Goal: Communication & Community: Answer question/provide support

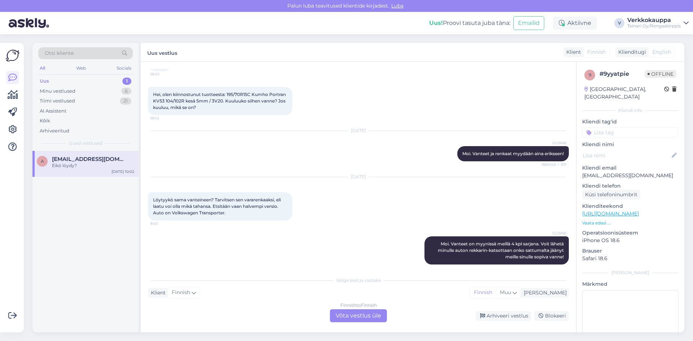
scroll to position [36, 0]
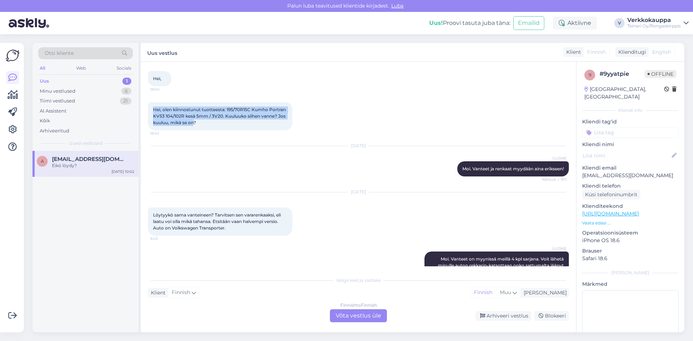
drag, startPoint x: 153, startPoint y: 110, endPoint x: 194, endPoint y: 123, distance: 43.4
click at [194, 123] on span "Hei, olen kiinnostunut tuotteesta: 195/70R15C Kumho Portran KV53 104/102R kesä …" at bounding box center [220, 116] width 134 height 18
copy span "Hei, olen kiinnostunut tuotteesta: 195/70R15C Kumho Portran KV53 104/102R kesä …"
drag, startPoint x: 153, startPoint y: 216, endPoint x: 247, endPoint y: 231, distance: 95.4
click at [247, 231] on div "Löytyykö sama vanteineen? Tarvitsen sen vararenkaaksi, eli laatu voi olla mikä …" at bounding box center [220, 221] width 144 height 28
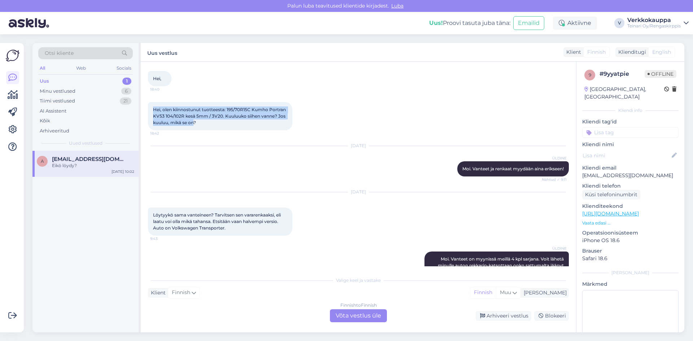
copy span "Löytyykö sama vanteineen? Tarvitsen sen vararenkaaksi, eli laatu voi olla mikä …"
click at [340, 313] on div "Finnish to Finnish Võta vestlus üle" at bounding box center [358, 315] width 57 height 13
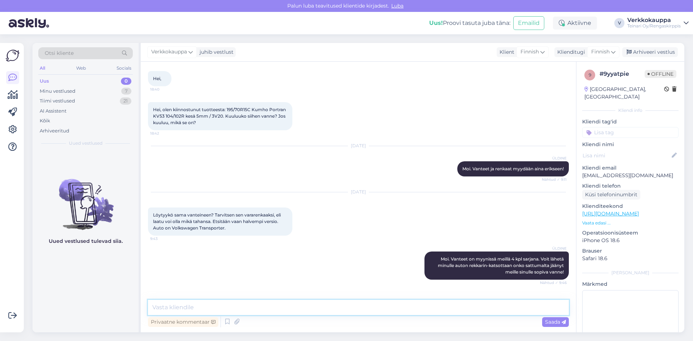
paste textarea "Hei, Kyllä, meiltä löytyy yksi kappale VW:n alkuperäinen peltivanne (ET47), jok…"
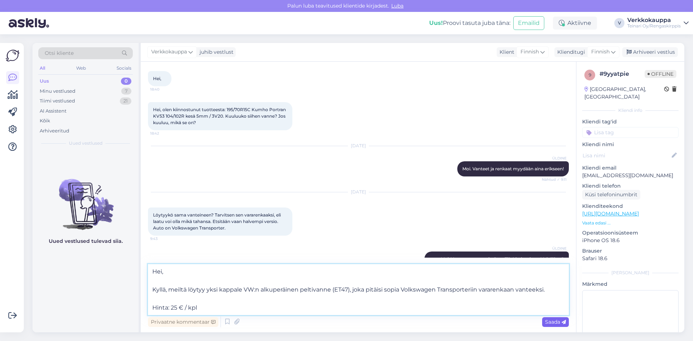
type textarea "Hei, Kyllä, meiltä löytyy yksi kappale VW:n alkuperäinen peltivanne (ET47), jok…"
click at [549, 324] on span "Saada" at bounding box center [555, 322] width 21 height 6
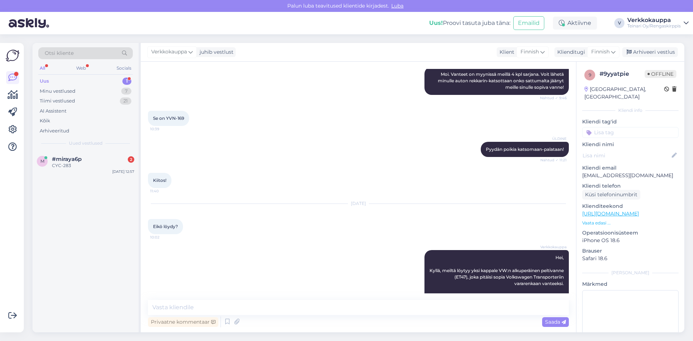
scroll to position [240, 0]
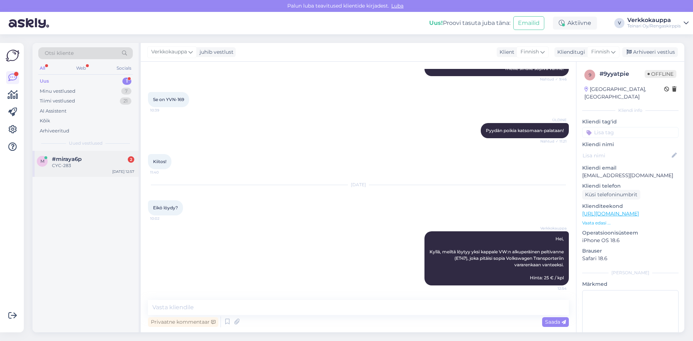
click at [53, 159] on span "#miraya6p" at bounding box center [67, 159] width 30 height 6
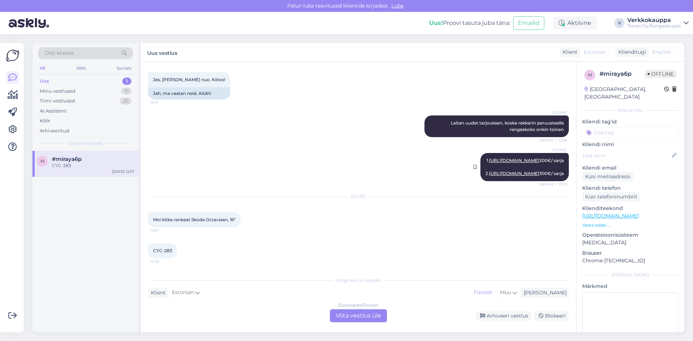
scroll to position [381, 0]
drag, startPoint x: 153, startPoint y: 219, endPoint x: 249, endPoint y: 223, distance: 96.4
click at [241, 223] on div "Moi kitka renkaat Skoda Octaviaan, 16" 12:57" at bounding box center [194, 219] width 93 height 15
copy div "Moi kitka renkaat Skoda Octaviaan, 16" 12:57"
click at [105, 243] on div "m #miraya6p CYC-283 [DATE] 12:57" at bounding box center [85, 241] width 106 height 181
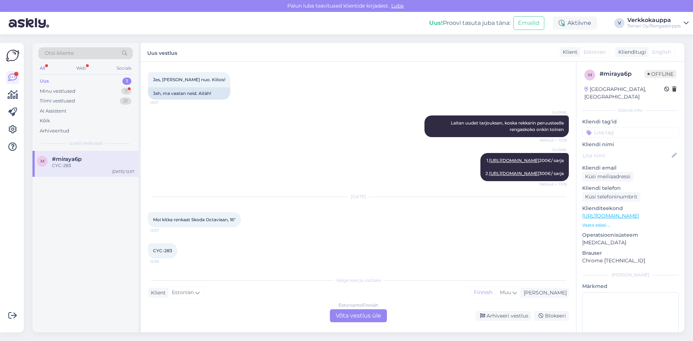
click at [216, 145] on div "ÜLDINE 1. [URL][DOMAIN_NAME] 200€/ sarja 2. [URL][DOMAIN_NAME] 300€/ sarja Näht…" at bounding box center [358, 167] width 421 height 44
click at [343, 312] on div "Estonian to Finnish Võta vestlus üle" at bounding box center [358, 315] width 57 height 13
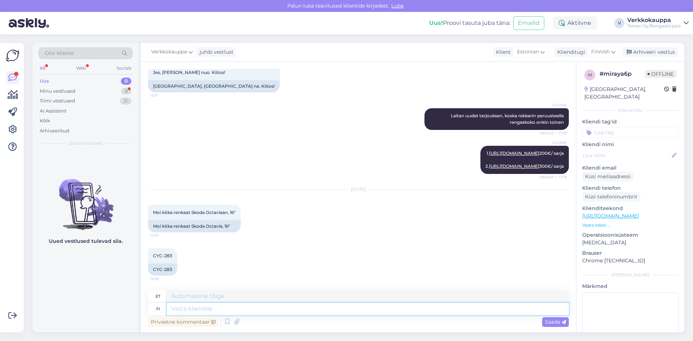
paste textarea "Moi! Meiltä löytyy kitkarenkaat Skoda Octaviaan 16” hyvällä tarjoushinnalla: 🔹 …"
type textarea "Moi! Meiltä löytyy kitkarenkaat Skoda Octaviaan 16” hyvällä tarjoushinnalla: 🔹 …"
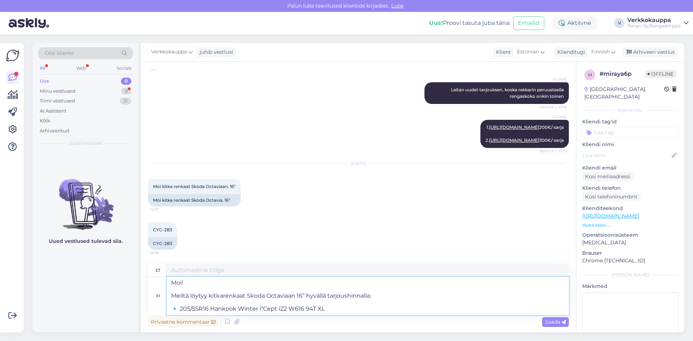
type textarea "Tere! Meil on Skoda Octavia 16” hõõrdrehvid hea pakkumishinnaga: 🔹 205/55R16 Ha…"
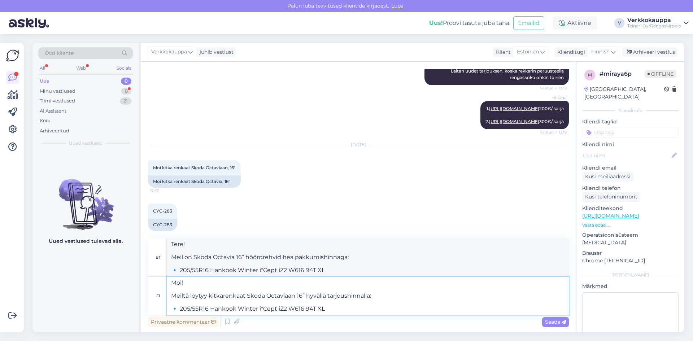
paste textarea "Tarjoushinta: 100,00 € / kpl (norm. 120,00 €)"
type textarea "Moi! Meiltä löytyy kitkarenkaat Skoda Octaviaan 16” hyvällä tarjoushinnalla: 🔹 …"
type textarea "Tere! Meil on Skoda Octavia 16” hõõrdrehvid hea pakkumishinnaga: 🔹 205/55R16 Ha…"
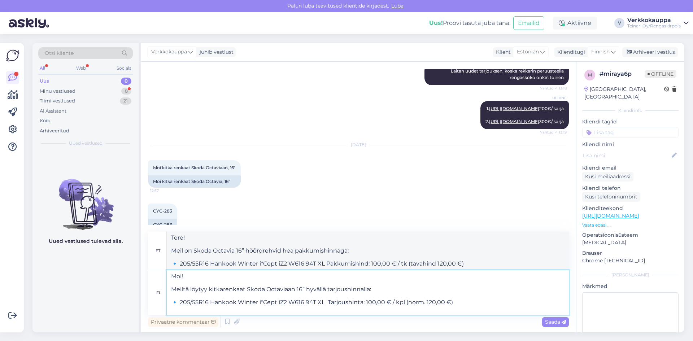
paste textarea "[URL][DOMAIN_NAME]"
type textarea "Moi! Meiltä löytyy kitkarenkaat Skoda Octaviaan 16” hyvällä tarjoushinnalla: 🔹 …"
type textarea "Tere! Meil on Skoda Octavia 16” hõõrdrehvid hea pakkumishinnaga: 🔹 205/55R16 Ha…"
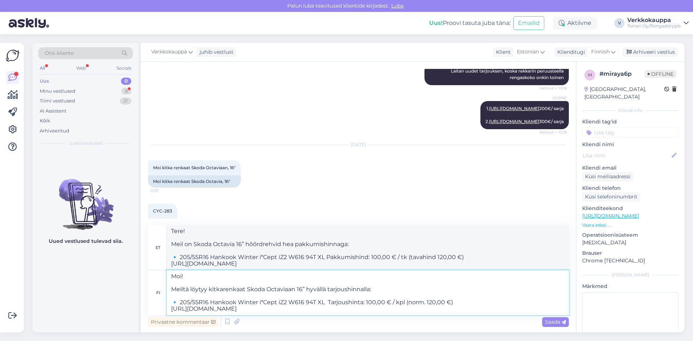
click at [463, 304] on textarea "Moi! Meiltä löytyy kitkarenkaat Skoda Octaviaan 16” hyvällä tarjoushinnalla: 🔹 …" at bounding box center [368, 292] width 402 height 45
type textarea "Moi! Meiltä löytyy kitkarenkaat Skoda Octaviaan 16” hyvällä tarjoushinnalla: 🔹 …"
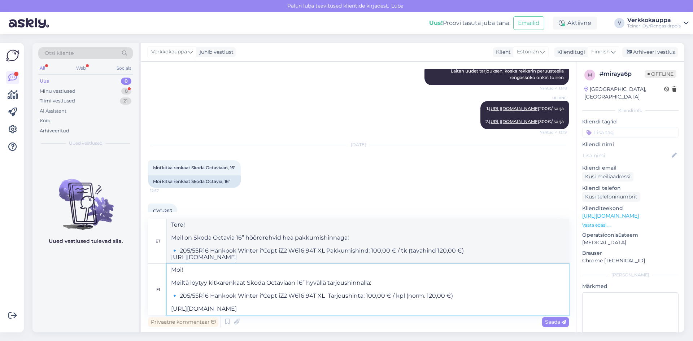
type textarea "Tere! Meil on Skoda Octavia 16” hõõrdrehvid hea pakkumishinnaga: 🔹 205/55R16 Ha…"
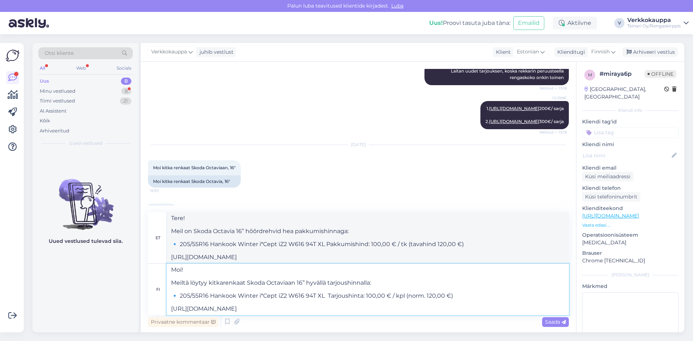
type textarea "Moi! Meiltä löytyy kitkarenkaat Skoda Octaviaan 16” hyvällä tarjoushinnalla: 🔹 …"
drag, startPoint x: 263, startPoint y: 231, endPoint x: 245, endPoint y: 232, distance: 17.3
click at [245, 232] on textarea "Tere! Meil on Skoda Octavia 16” hõõrdrehvid hea pakkumishinnaga: 🔹 205/55R16 Ha…" at bounding box center [368, 237] width 402 height 51
click at [376, 227] on textarea "Tere! Meil on Skoda Octavia 16” lamellrehvid hea pakkumishinnaga: 🔹 205/55R16 H…" at bounding box center [368, 237] width 402 height 51
drag, startPoint x: 237, startPoint y: 232, endPoint x: 195, endPoint y: 232, distance: 41.8
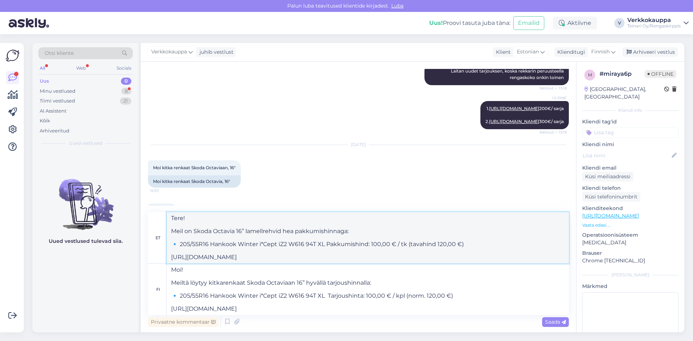
click at [195, 232] on textarea "Tere! Meil on Skoda Octavia 16” lamellrehvid hea pakkumishinnaga: 🔹 205/55R16 H…" at bounding box center [368, 237] width 402 height 51
type textarea "Tere! Meil on 16” lamellrehvid hea pakkumishinnaga: 🔹 205/55R16 Hankook Winter …"
click at [554, 323] on span "Saada" at bounding box center [555, 322] width 21 height 6
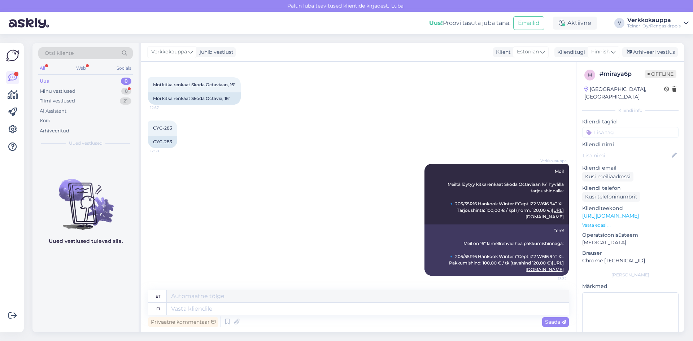
scroll to position [541, 0]
click at [102, 298] on div "Uued vestlused tulevad siia." at bounding box center [85, 241] width 106 height 181
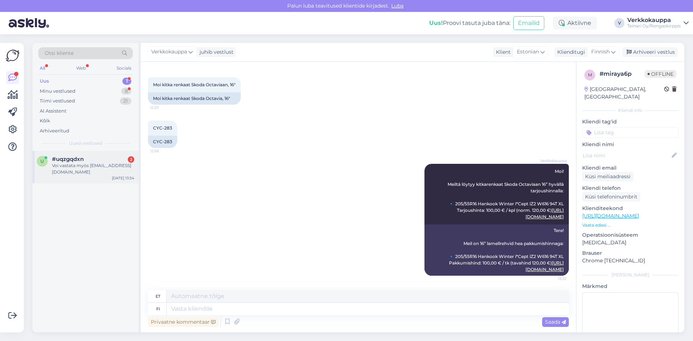
click at [58, 174] on div "Voi vastata myös [EMAIL_ADDRESS][DOMAIN_NAME]" at bounding box center [93, 168] width 82 height 13
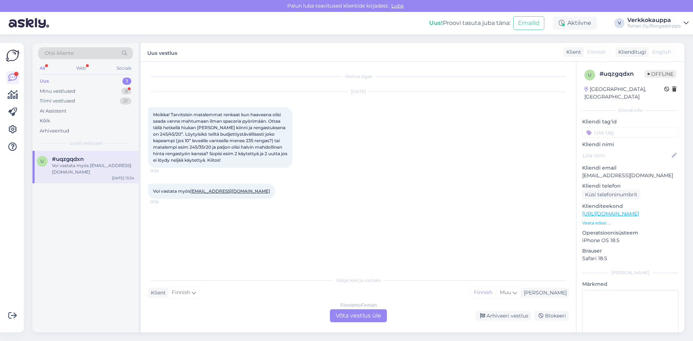
click at [359, 315] on div "Finnish to Finnish Võta vestlus üle" at bounding box center [358, 315] width 57 height 13
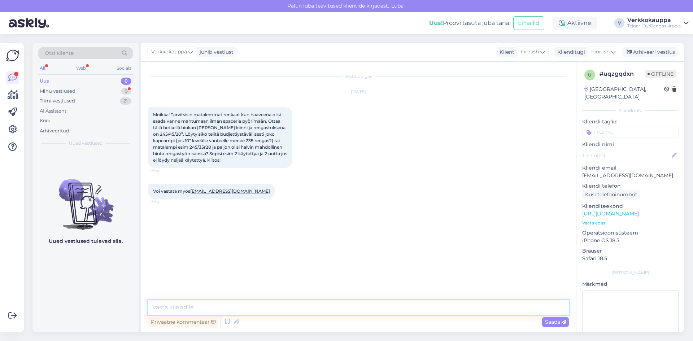
paste textarea "Hei, Kyllä, meiltä onnistuu rengaspaineanturin vaihto"
click at [154, 306] on textarea "Hei, Kyllä, meiltä onnistuu rengaspaineanturin vaihto" at bounding box center [358, 298] width 421 height 33
click at [307, 306] on textarea "Hei, Kyllä, meiltä onnistuu rengaspaineanturin vaihto" at bounding box center [358, 298] width 421 height 33
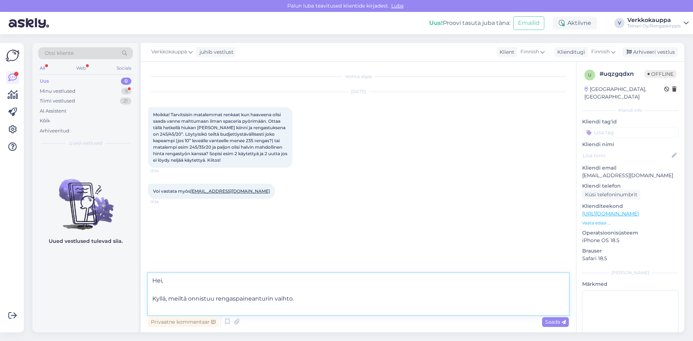
paste textarea "Yksittäinen uusi paineanturi maksaa 42,50 €"
click at [294, 298] on textarea "Hei, Kyllä, meiltä onnistuu rengaspaineanturin vaihto.Yksittäinen uusi paineant…" at bounding box center [358, 294] width 421 height 42
click at [443, 301] on textarea "Hei, Kyllä, meiltä onnistuu rengaspaineanturin vaihto. Yksittäinen uusi painean…" at bounding box center [358, 294] width 421 height 42
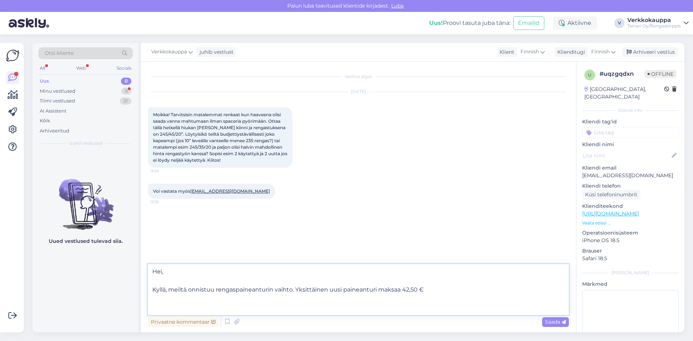
paste textarea "[PERSON_NAME] vaihtaa kaikki anturit uusiin, koko uusi paineanturisarja maksaa …"
paste textarea "Vaihtotyöhön lisätään rengastyön hinta"
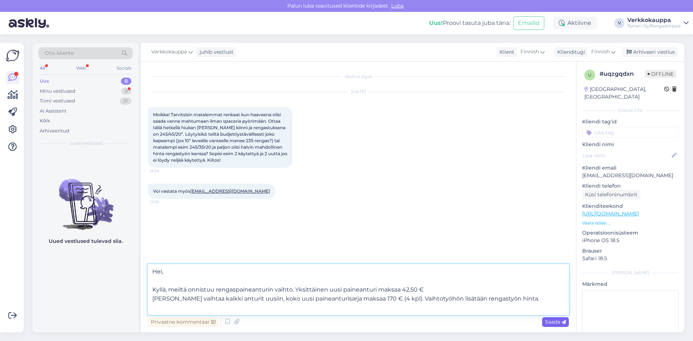
type textarea "Hei, Kyllä, meiltä onnistuu rengaspaineanturin vaihto. Yksittäinen uusi painean…"
click at [545, 321] on span "Saada" at bounding box center [555, 322] width 21 height 6
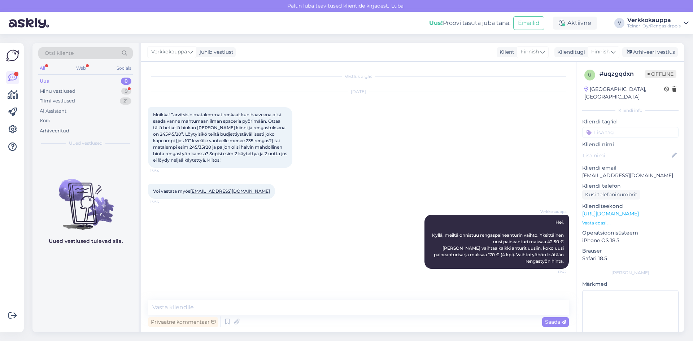
click at [60, 82] on div "Uus 0" at bounding box center [85, 81] width 95 height 10
click at [412, 241] on icon at bounding box center [412, 242] width 4 height 4
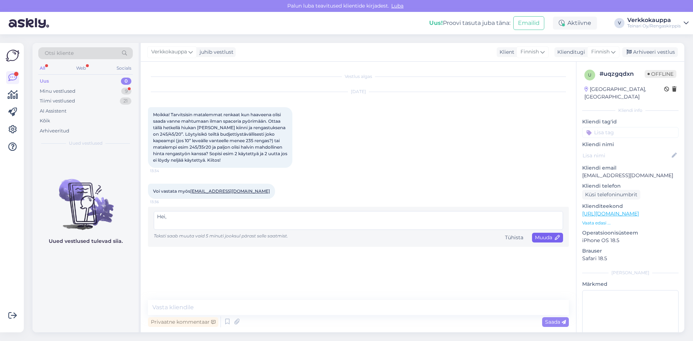
click at [555, 238] on icon at bounding box center [557, 237] width 5 height 5
type textarea "Hei, Kyllä, meiltä onnistuu rengaspaineanturin vaihto. Yksittäinen uusi painean…"
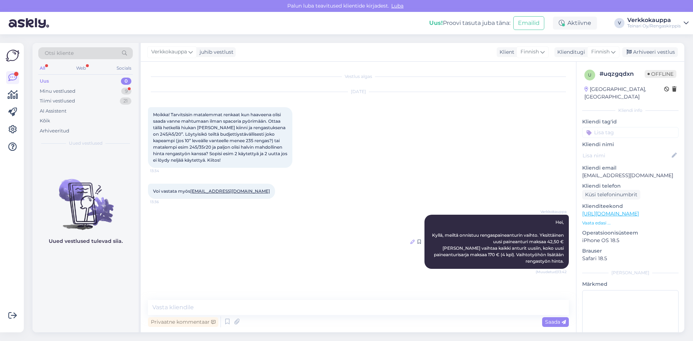
click at [413, 243] on icon at bounding box center [412, 242] width 4 height 4
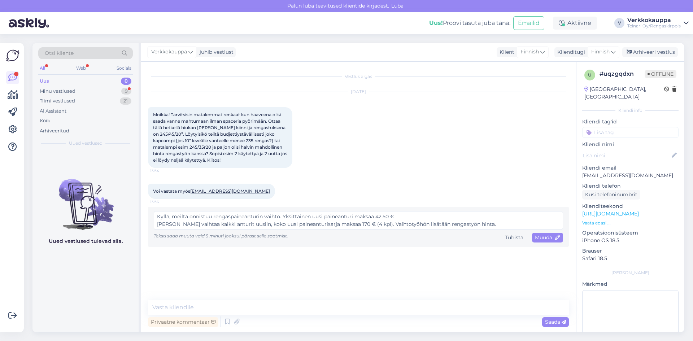
scroll to position [23, 0]
click at [491, 217] on textarea "Hei, Kyllä, meiltä onnistuu rengaspaineanturin vaihto. Yksittäinen uusi painean…" at bounding box center [358, 220] width 409 height 19
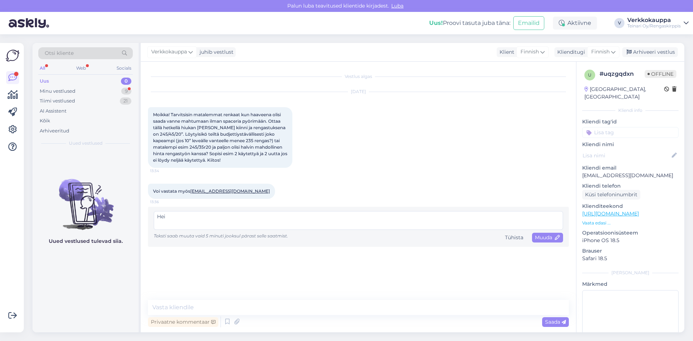
scroll to position [0, 0]
type textarea "H"
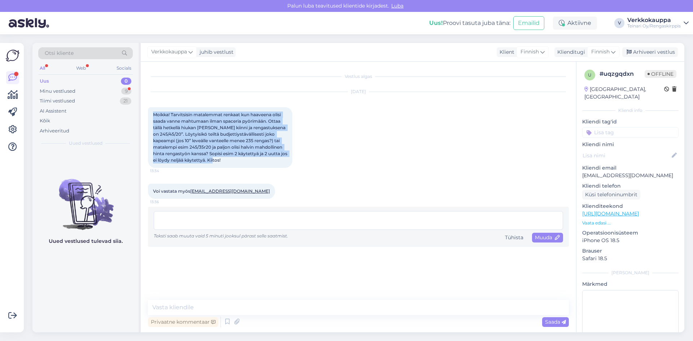
drag, startPoint x: 154, startPoint y: 113, endPoint x: 263, endPoint y: 158, distance: 118.0
click at [263, 158] on div "Moikka! Tarvitsisin matalemmat renkaat kun haaveena olisi saada vanne mahtumaan…" at bounding box center [220, 137] width 144 height 61
copy span "Moikka! Tarvitsisin matalemmat renkaat kun haaveena olisi saada vanne mahtumaan…"
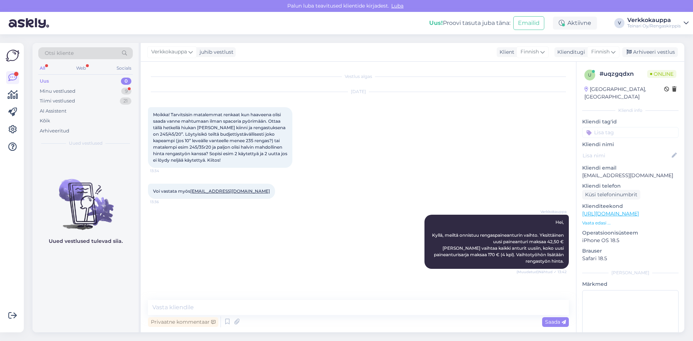
drag, startPoint x: 449, startPoint y: 248, endPoint x: 413, endPoint y: 199, distance: 59.9
click at [413, 199] on div "Voi vastata myös [EMAIL_ADDRESS][DOMAIN_NAME] 13:36" at bounding box center [358, 191] width 421 height 31
paste textarea "Moikka! Meiltä löytyy sinulle sopiva vaihtoehto, jos haluat matalampaa rengastu…"
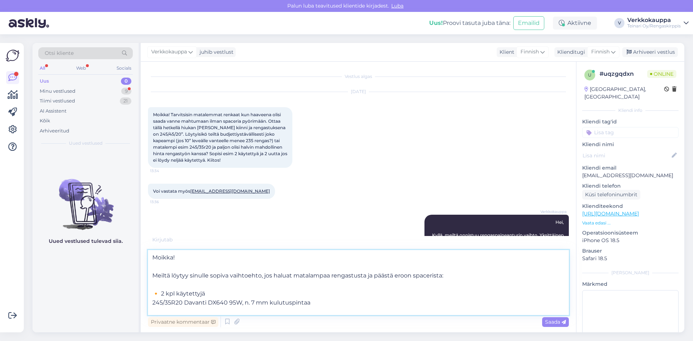
click at [350, 289] on textarea "Moikka! Meiltä löytyy sinulle sopiva vaihtoehto, jos haluat matalampaa rengastu…" at bounding box center [358, 282] width 421 height 65
click at [379, 312] on textarea "Moikka! Meiltä löytyy sinulle sopiva vaihtoehto, jos haluat matalampaa rengastu…" at bounding box center [358, 282] width 421 height 65
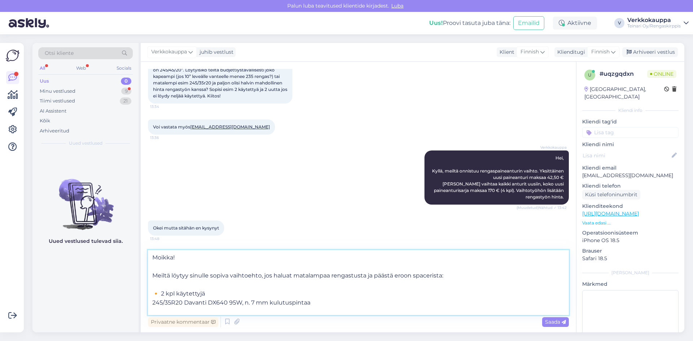
drag, startPoint x: 366, startPoint y: 275, endPoint x: 444, endPoint y: 278, distance: 77.3
click at [444, 278] on textarea "Moikka! Meiltä löytyy sinulle sopiva vaihtoehto, jos haluat matalampaa rengastu…" at bounding box center [358, 282] width 421 height 65
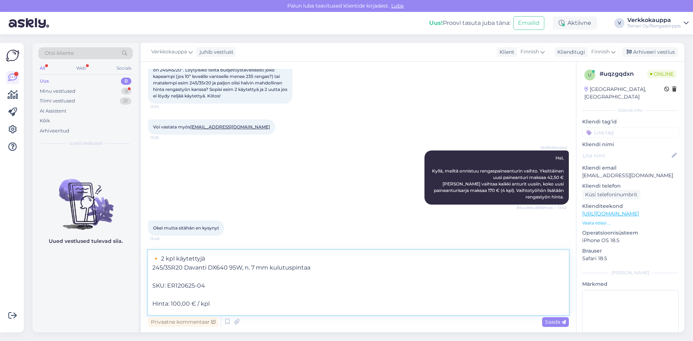
scroll to position [36, 0]
drag, startPoint x: 210, startPoint y: 285, endPoint x: 133, endPoint y: 287, distance: 76.5
click at [132, 286] on div "Otsi kliente All Web Socials Uus 0 Minu vestlused 9 Tiimi vestlused 21 AI Assis…" at bounding box center [357, 187] width 651 height 289
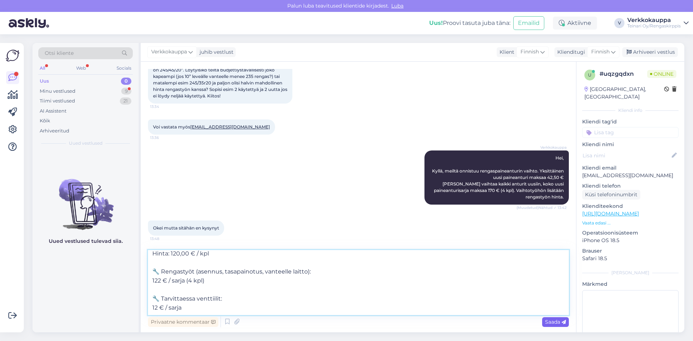
type textarea "Moikka! Meiltä löytyy sinulle sopiva vaihtoehto, jos haluat matalampaa rengastu…"
click at [546, 322] on span "Saada" at bounding box center [555, 322] width 21 height 6
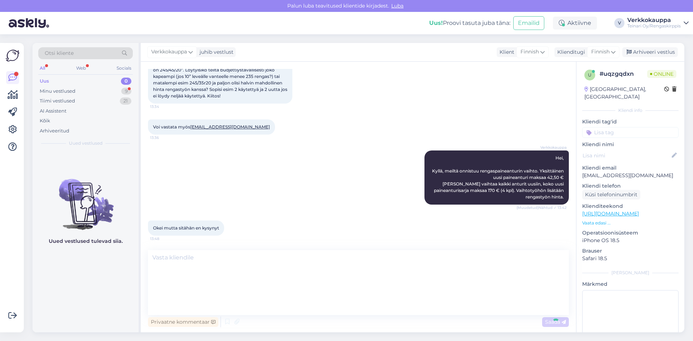
scroll to position [195, 0]
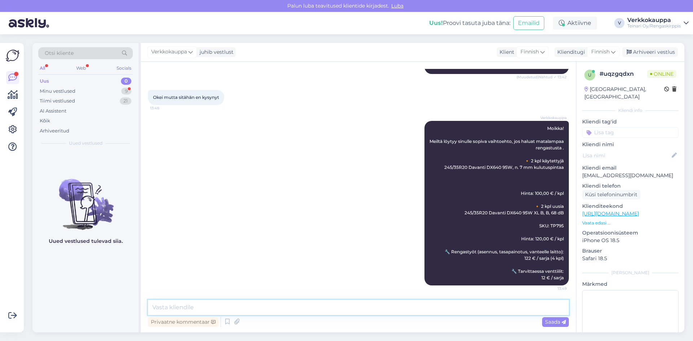
click at [192, 308] on textarea at bounding box center [358, 307] width 421 height 15
click at [229, 309] on textarea "Pahoittelut edellinen viesti tuli vahingossa sinulle :)" at bounding box center [358, 307] width 421 height 15
type textarea "Pahoittelut edellinen viesti antureista tuli vahingossa sinulle :)"
click at [546, 321] on span "Saada" at bounding box center [555, 322] width 21 height 6
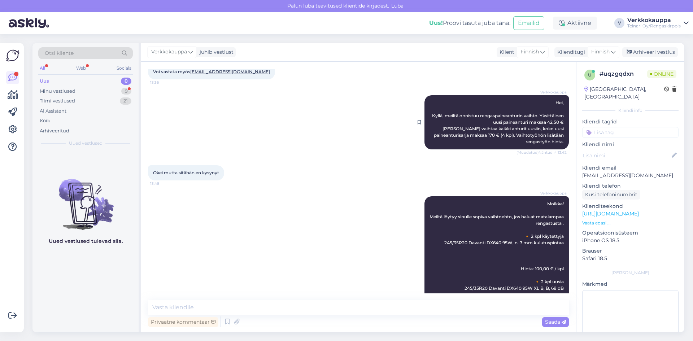
scroll to position [119, 0]
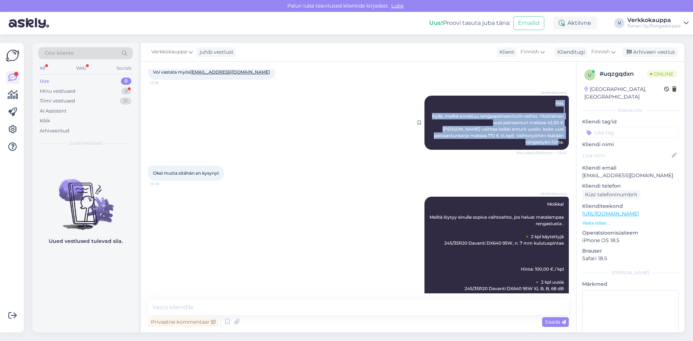
drag, startPoint x: 550, startPoint y: 103, endPoint x: 559, endPoint y: 141, distance: 39.2
click at [559, 141] on div "Verkkokauppa Hei, Kyllä, meiltä onnistuu rengaspaineanturin vaihto. Yksittäinen…" at bounding box center [496, 123] width 144 height 54
copy span "Hei, [GEOGRAPHIC_DATA], meiltä onnistuu rengaspaineanturin vaihto. Yksittäinen …"
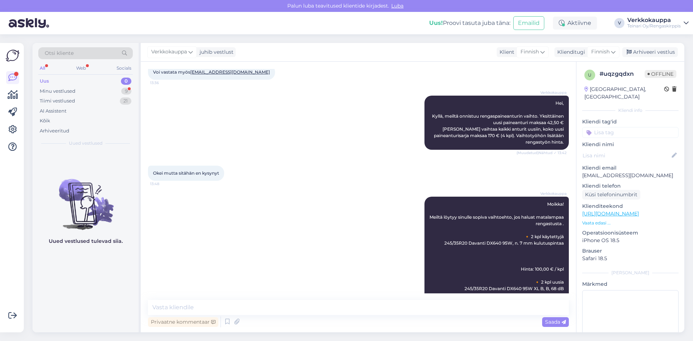
click at [385, 185] on div "Okei mutta sitähän en kysynyt 13:48" at bounding box center [358, 173] width 421 height 31
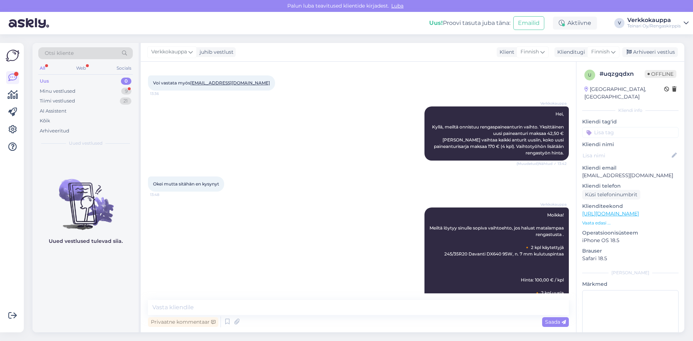
scroll to position [253, 0]
